Goal: Transaction & Acquisition: Purchase product/service

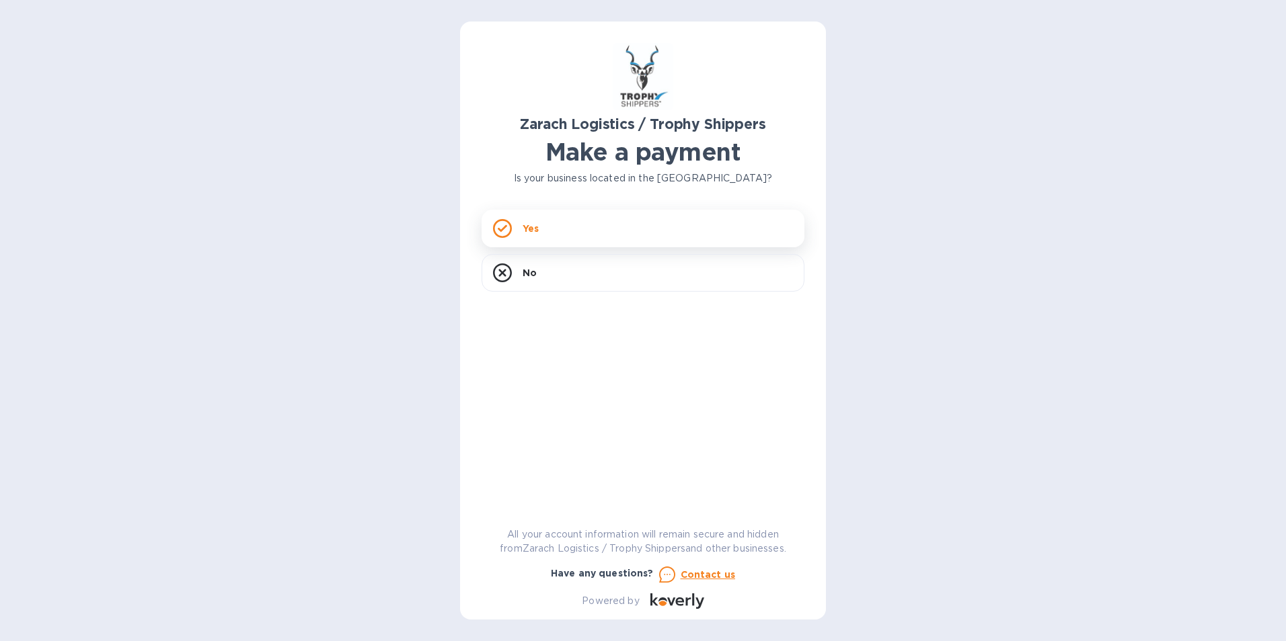
click at [550, 231] on div "Yes" at bounding box center [642, 229] width 323 height 38
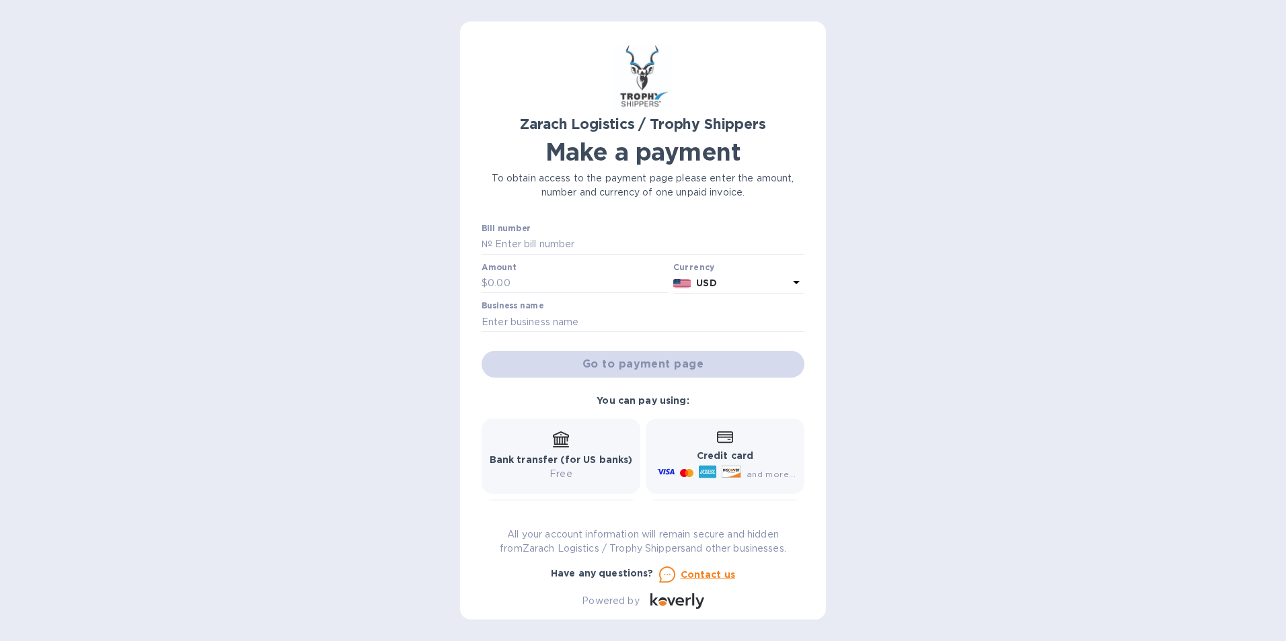
drag, startPoint x: 346, startPoint y: 202, endPoint x: 369, endPoint y: 201, distance: 22.9
click at [346, 202] on div "Zarach Logistics / Trophy Shippers Make a payment To obtain access to the payme…" at bounding box center [643, 320] width 1286 height 641
click at [531, 250] on input "text" at bounding box center [648, 245] width 312 height 20
type input "b"
type input "B00173129"
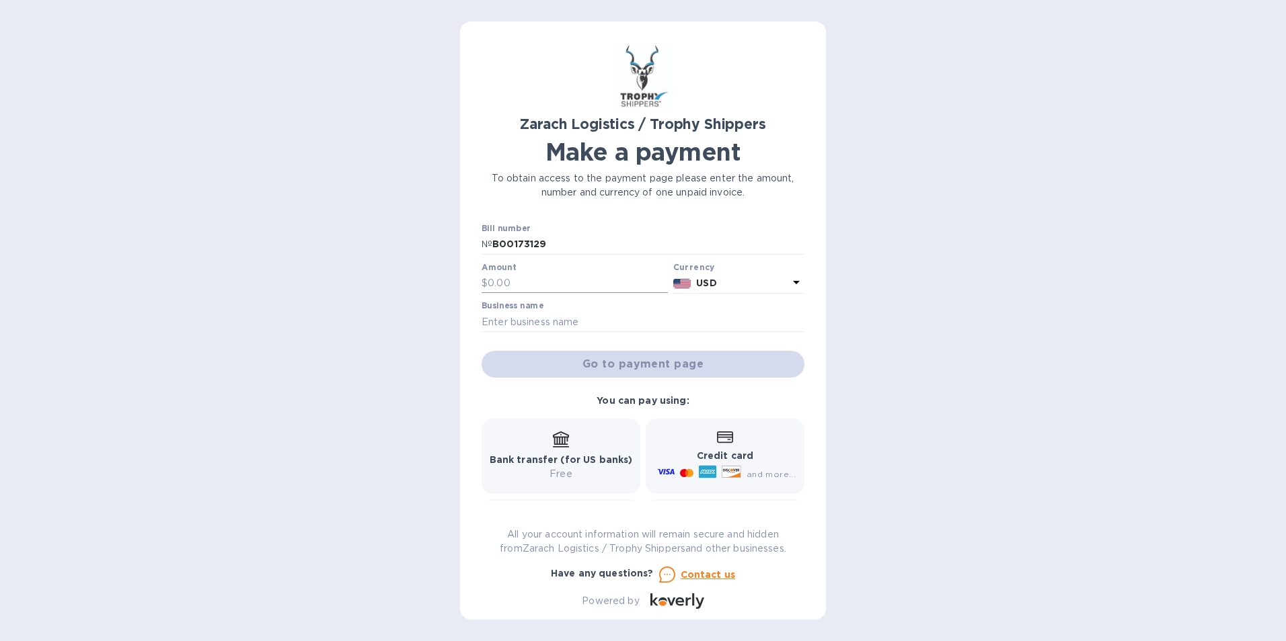
click at [527, 292] on div "Amount $" at bounding box center [575, 279] width 192 height 39
click at [525, 289] on input "text" at bounding box center [577, 284] width 180 height 20
type input "1,490.20"
click at [533, 318] on input "text" at bounding box center [642, 322] width 323 height 20
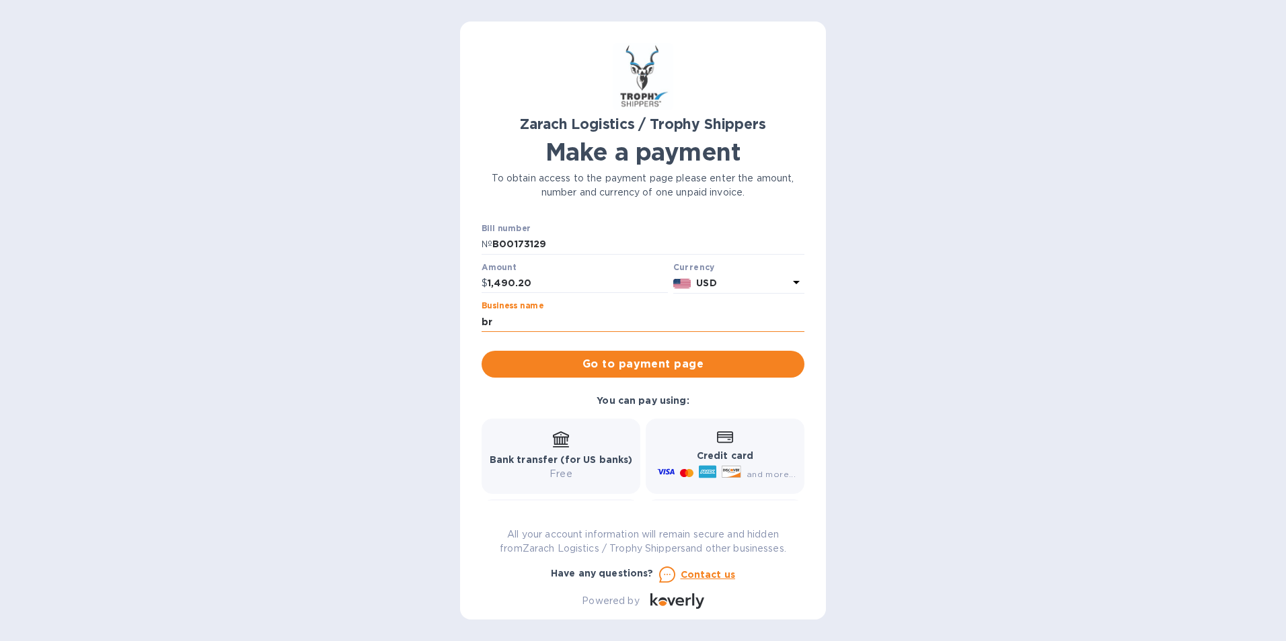
type input "b"
type input "[PERSON_NAME]"
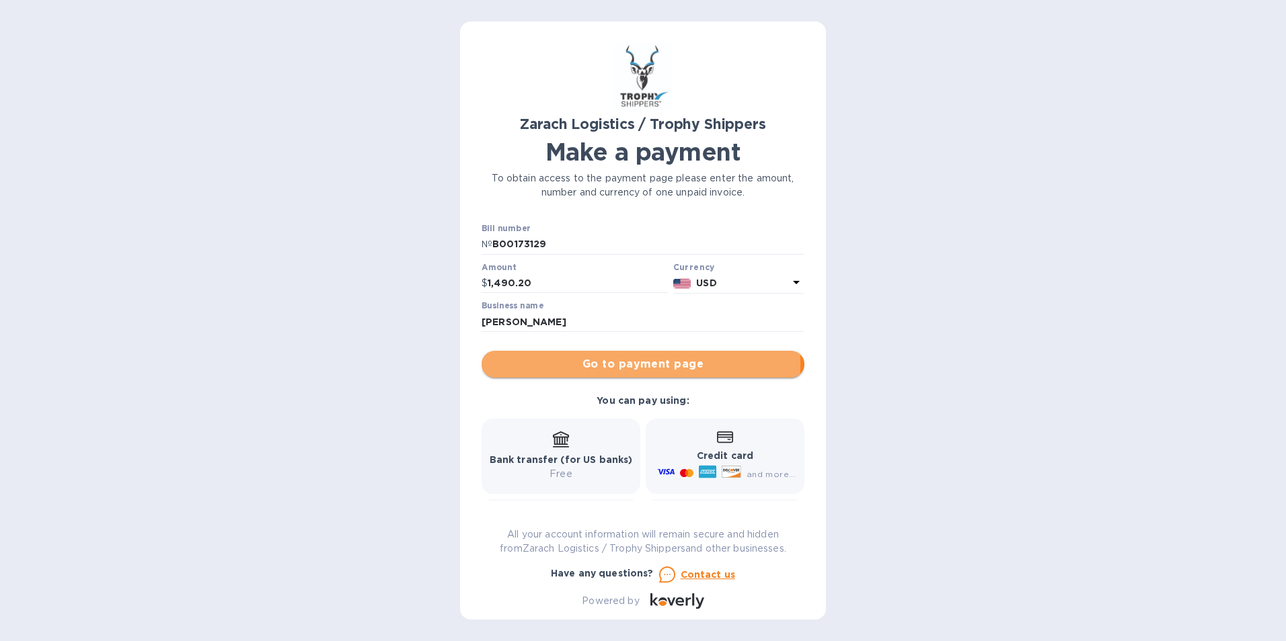
click at [565, 365] on span "Go to payment page" at bounding box center [642, 364] width 301 height 16
